Goal: Task Accomplishment & Management: Complete application form

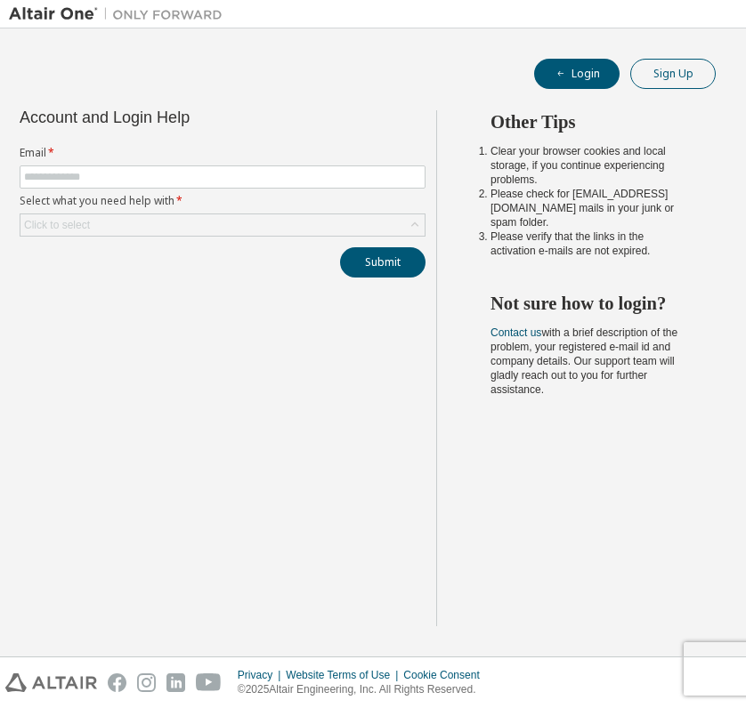
click at [677, 69] on button "Sign Up" at bounding box center [672, 74] width 85 height 30
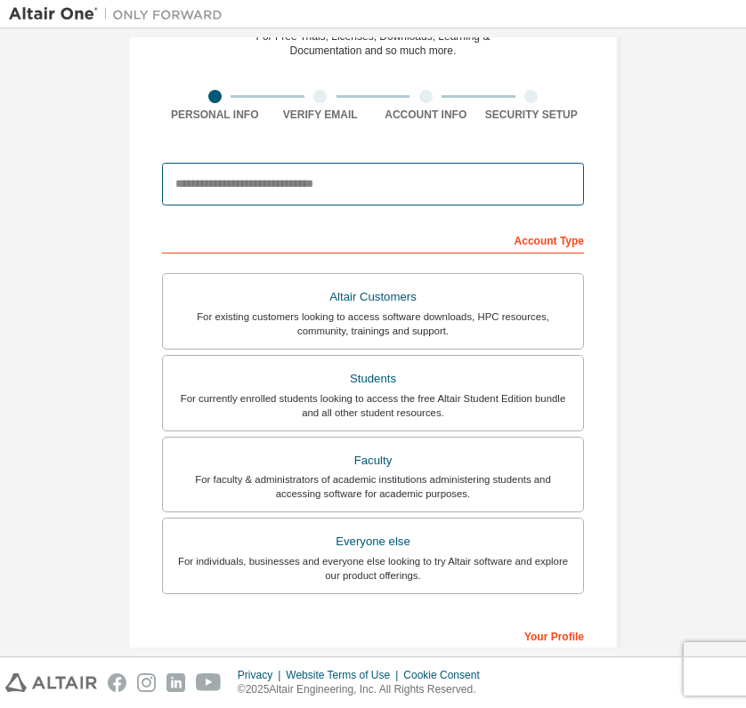
scroll to position [100, 0]
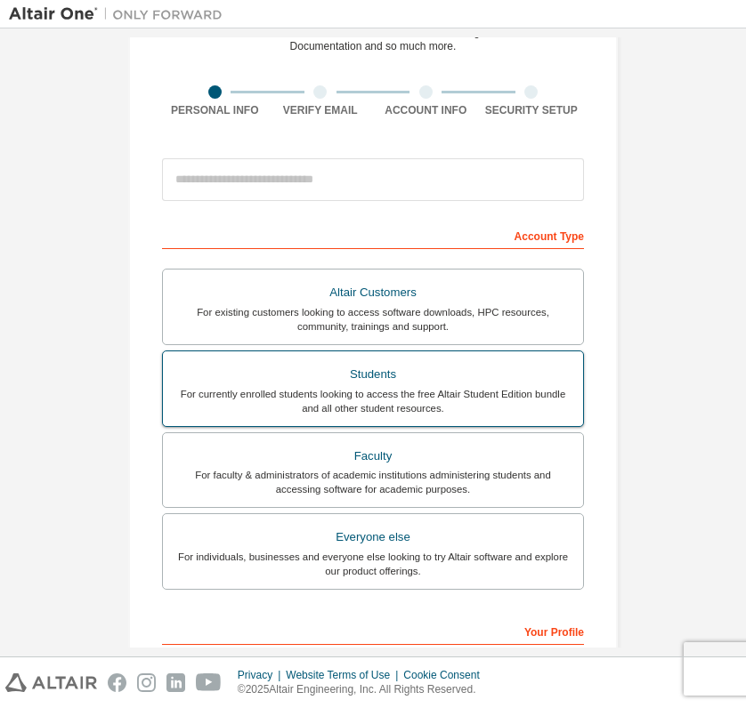
click at [375, 373] on div "Students" at bounding box center [373, 374] width 399 height 25
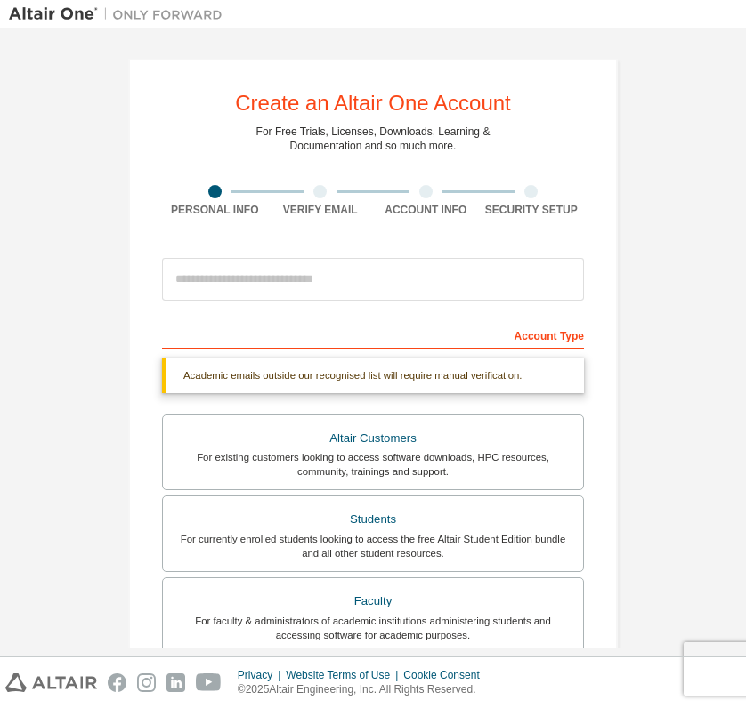
scroll to position [0, 0]
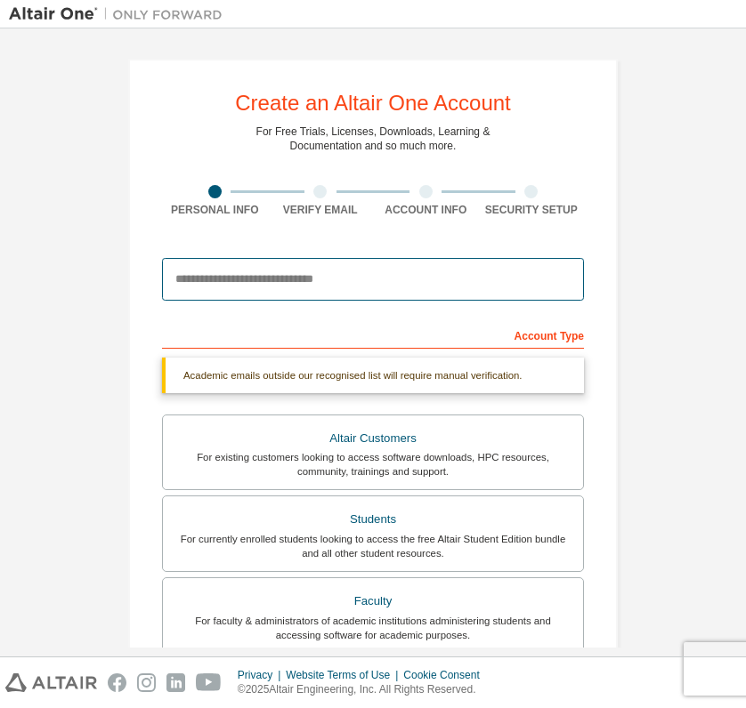
click at [287, 277] on input "email" at bounding box center [373, 279] width 422 height 43
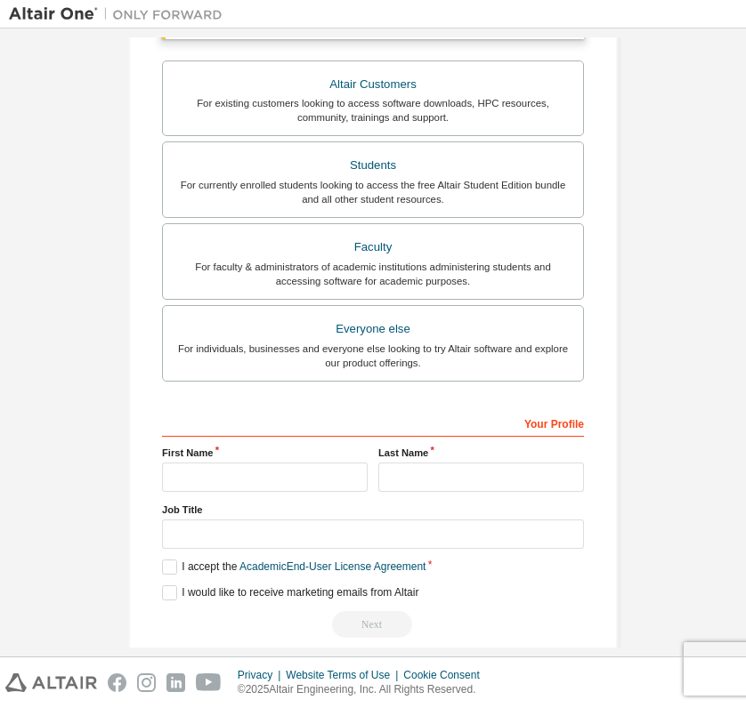
scroll to position [358, 0]
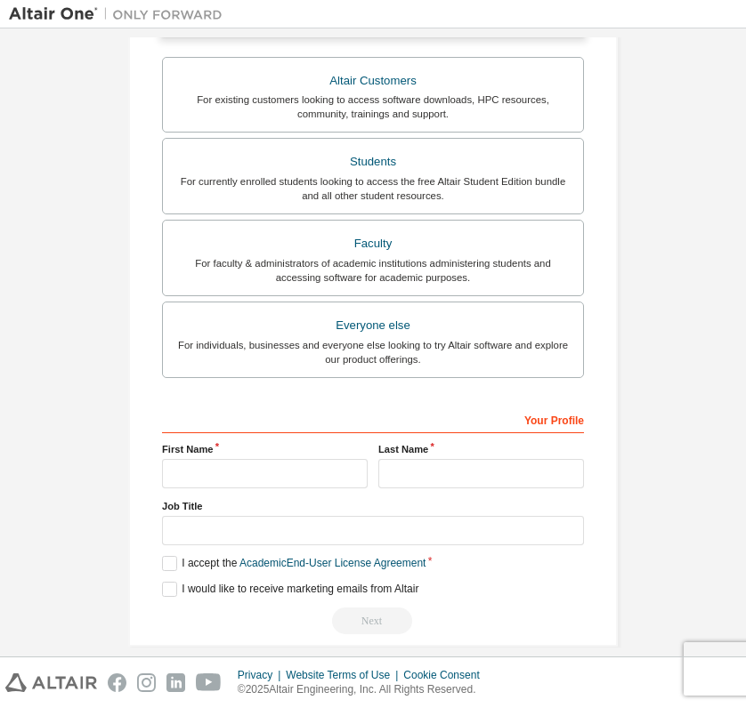
type input "**********"
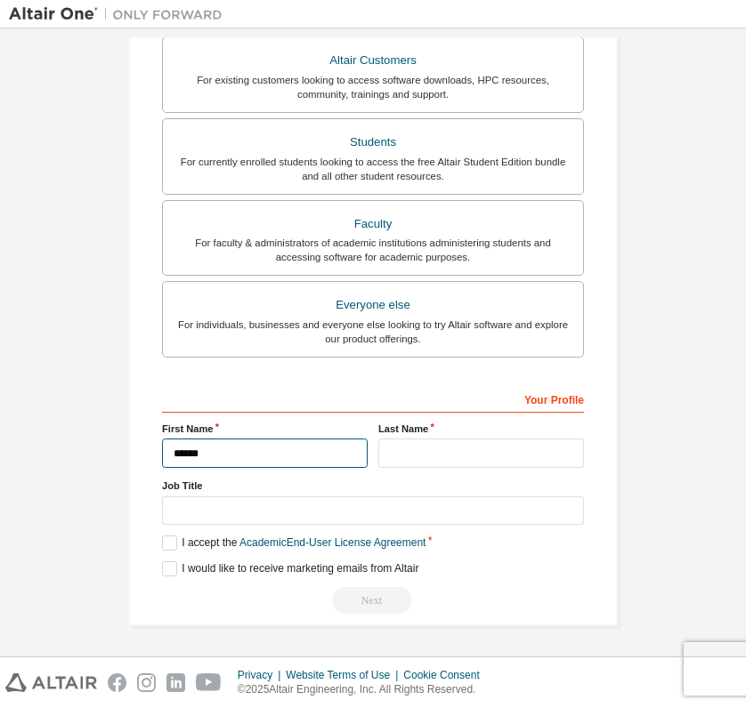
scroll to position [337, 0]
type input "******"
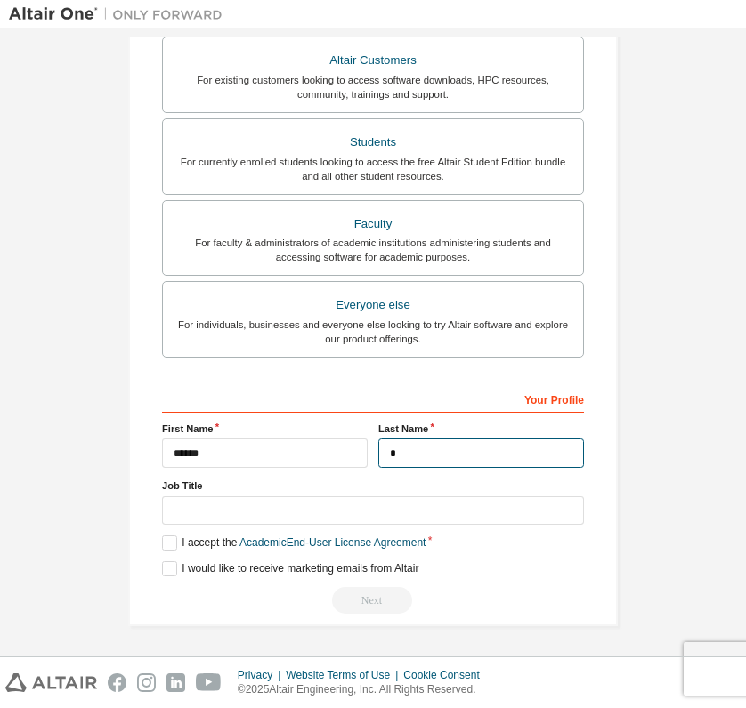
scroll to position [334, 0]
type input "****"
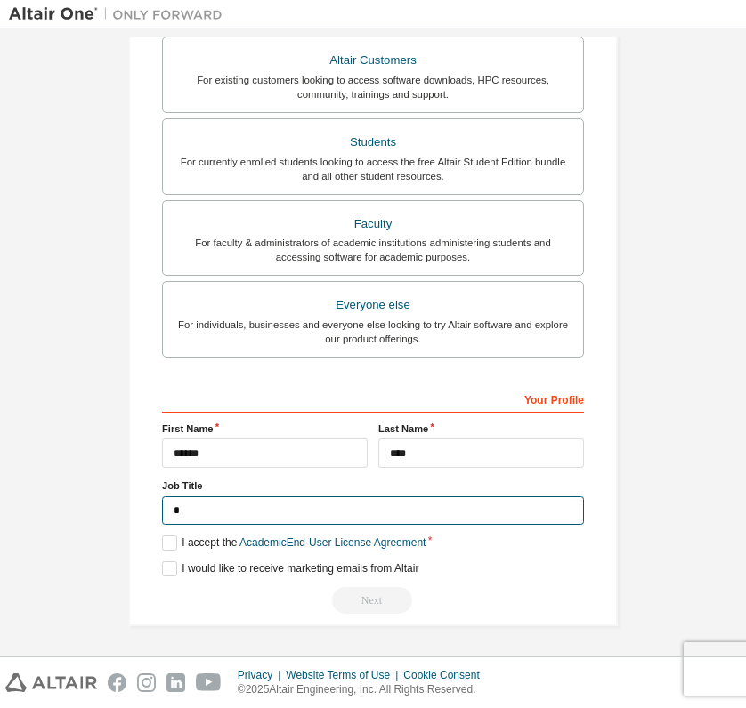
scroll to position [330, 0]
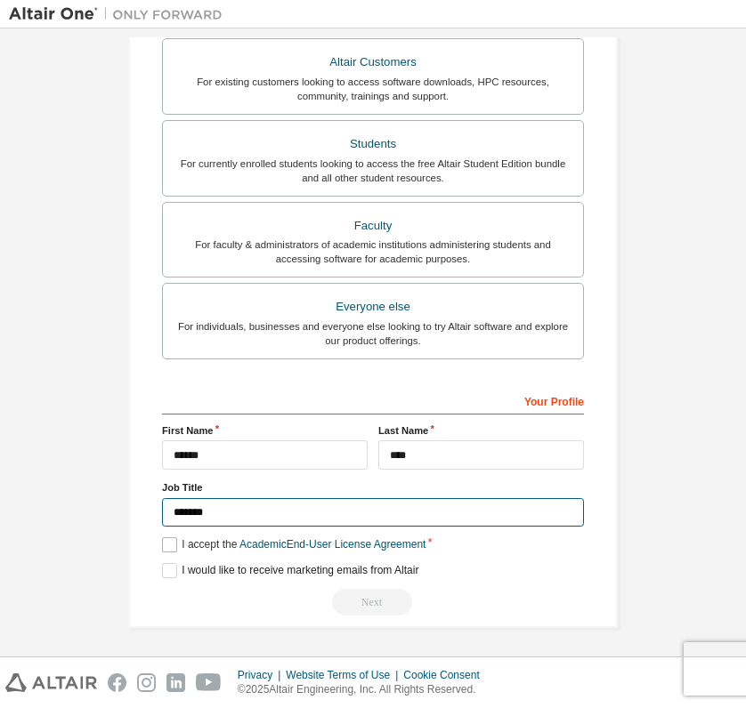
type input "*******"
click at [170, 540] on label "I accept the Academic End-User License Agreement" at bounding box center [293, 544] width 263 height 15
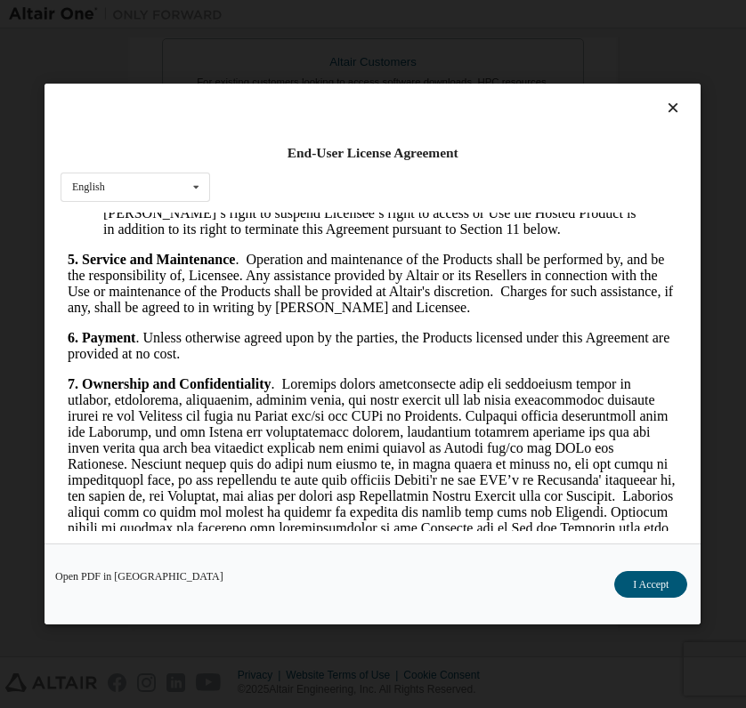
scroll to position [2064, 0]
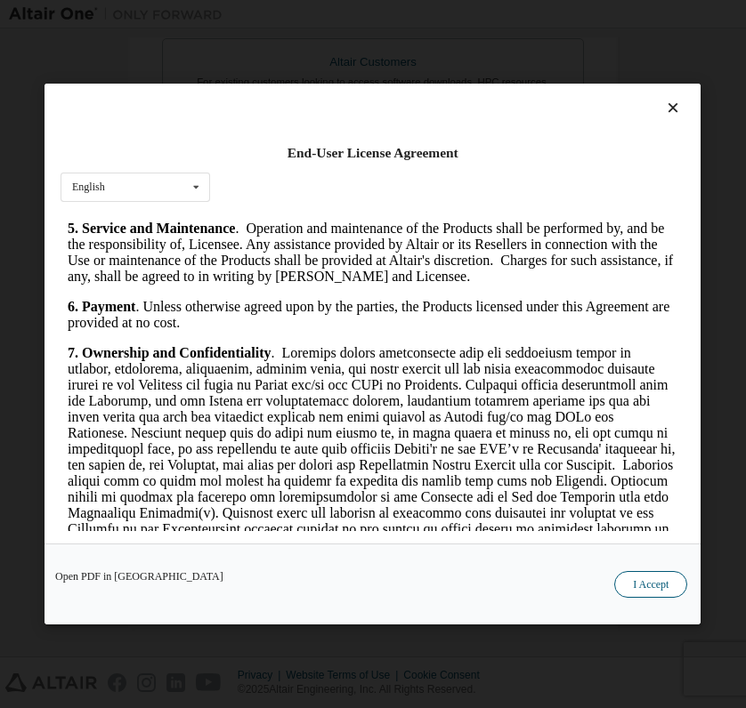
click at [648, 586] on button "I Accept" at bounding box center [650, 584] width 73 height 27
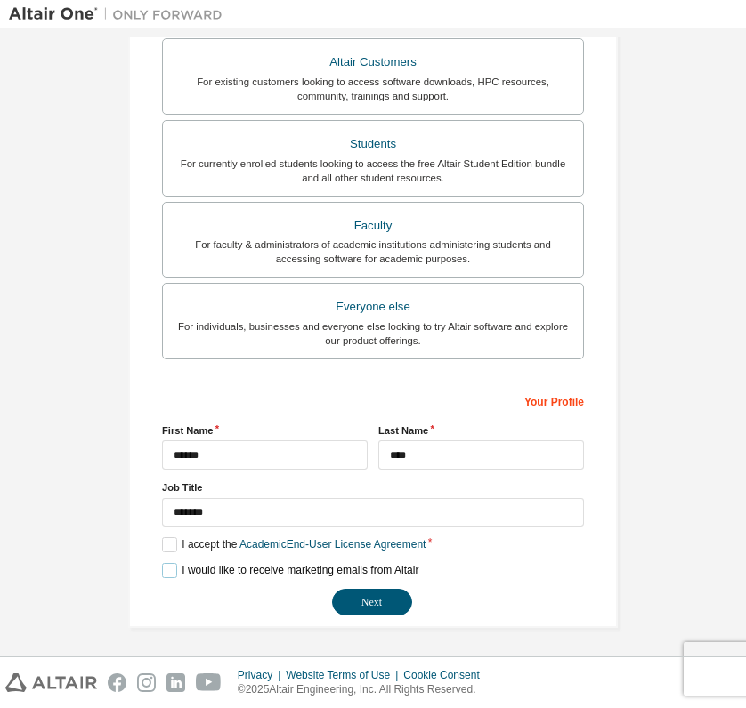
click at [163, 568] on label "I would like to receive marketing emails from Altair" at bounding box center [290, 570] width 256 height 15
click at [376, 601] on button "Next" at bounding box center [372, 602] width 80 height 27
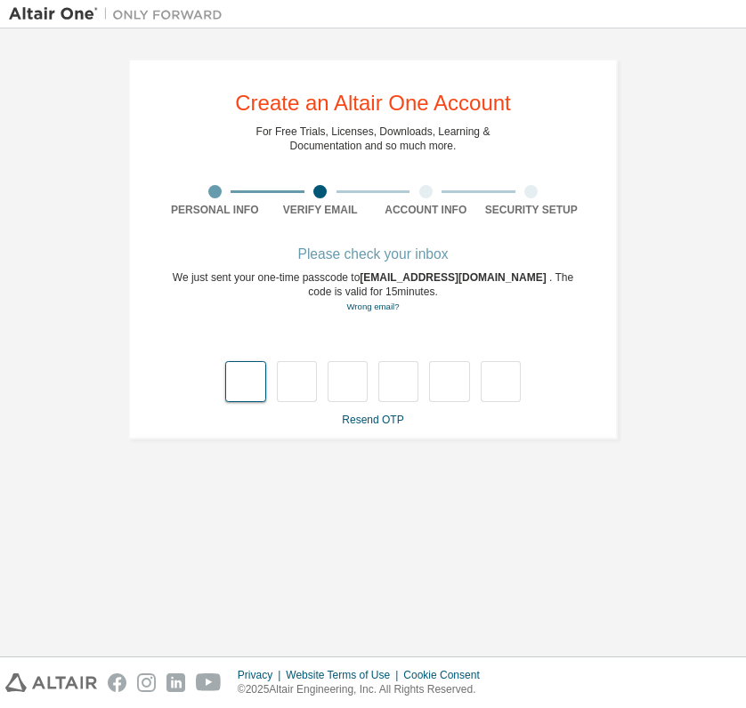
scroll to position [0, 0]
click at [260, 383] on input "text" at bounding box center [245, 381] width 40 height 41
type input "*"
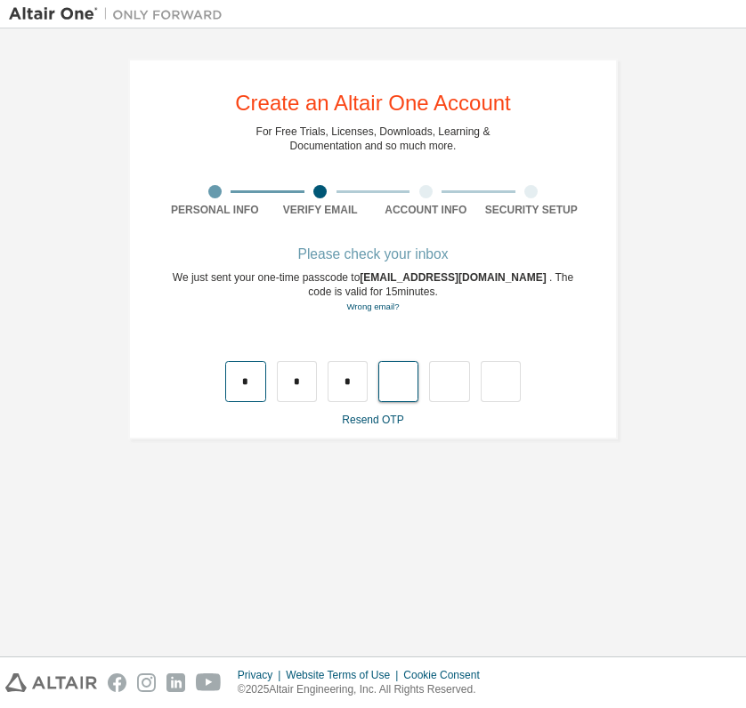
type input "*"
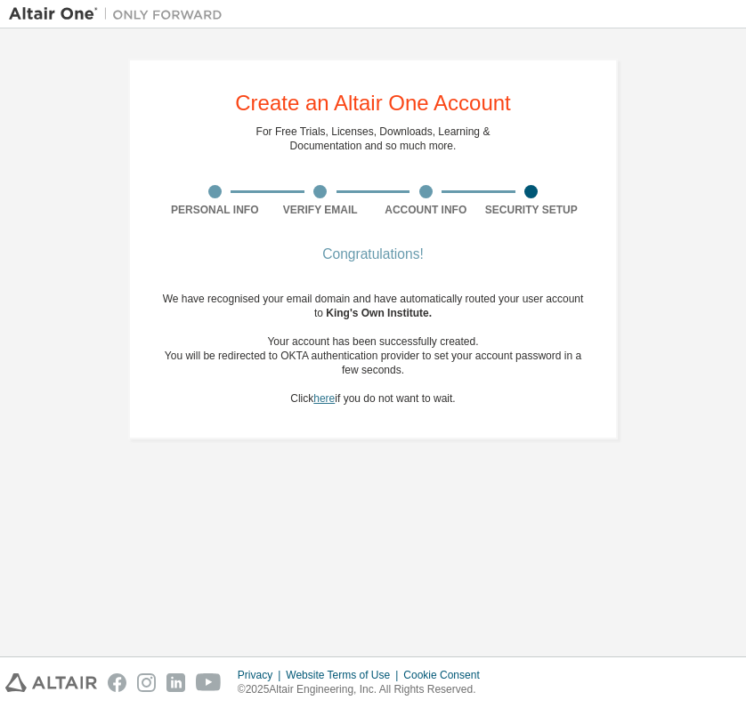
click at [327, 400] on link "here" at bounding box center [323, 398] width 21 height 12
